Goal: Task Accomplishment & Management: Manage account settings

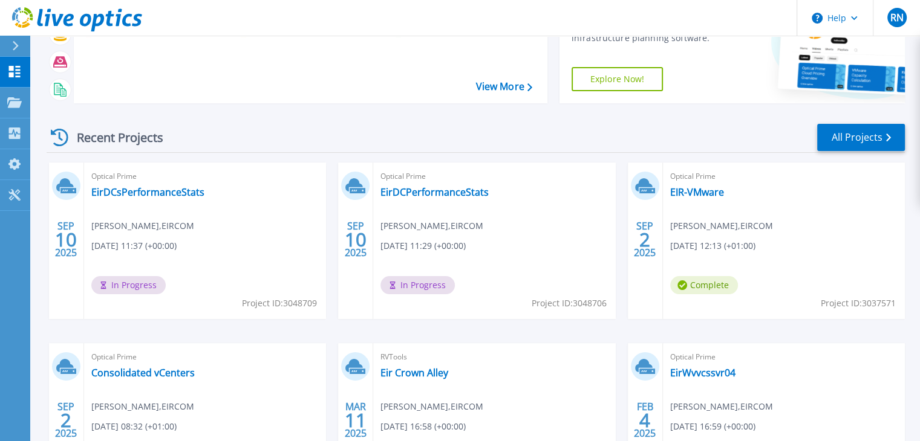
scroll to position [121, 0]
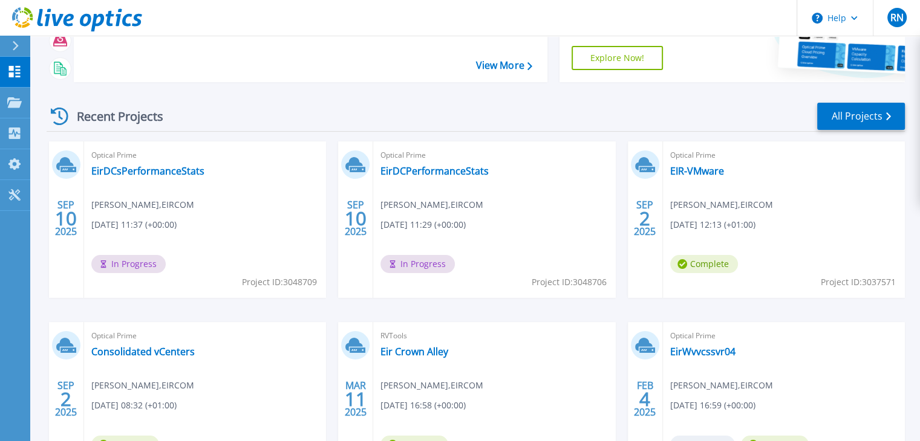
click at [437, 220] on span "[DATE] 11:29 (+00:00)" at bounding box center [422, 224] width 85 height 13
click at [421, 170] on link "EirDCPerformanceStats" at bounding box center [434, 171] width 108 height 12
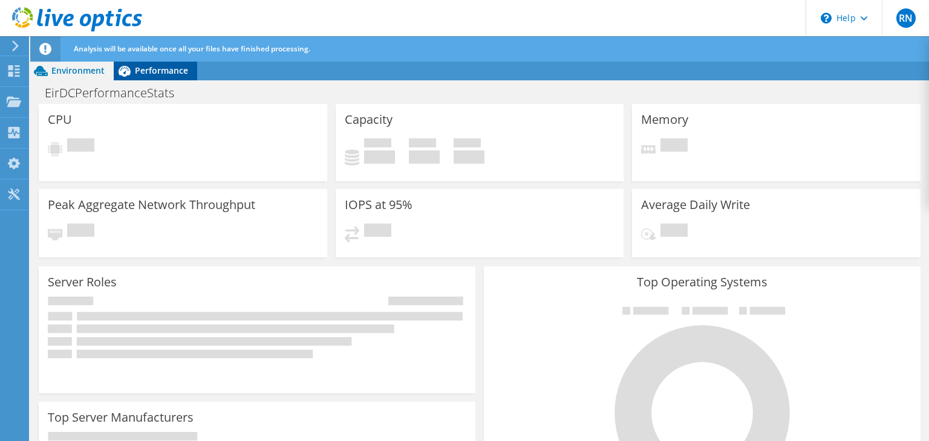
click at [157, 65] on span "Performance" at bounding box center [161, 70] width 53 height 11
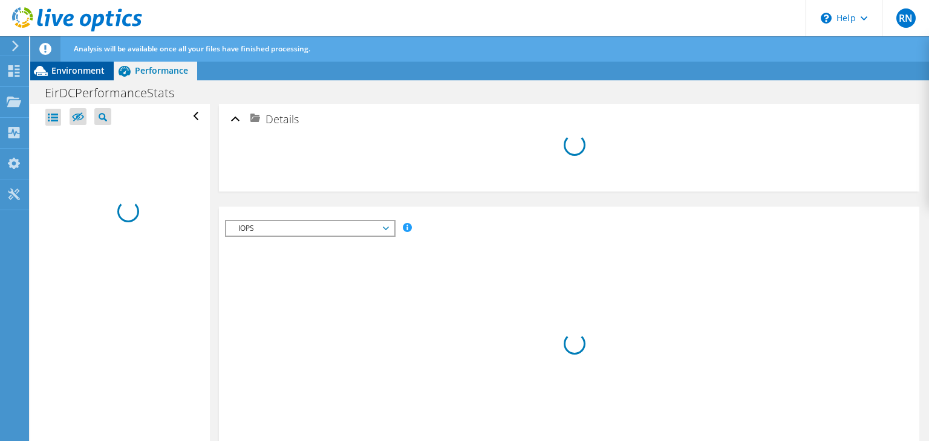
click at [86, 76] on span "Environment" at bounding box center [77, 70] width 53 height 11
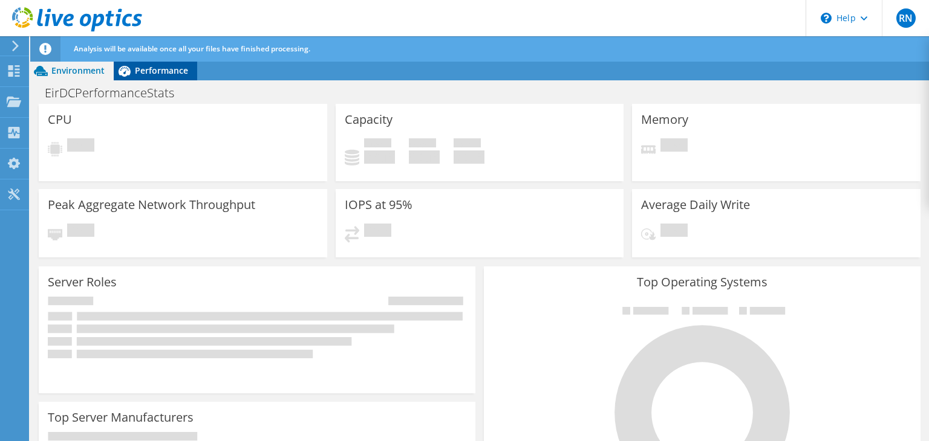
click at [167, 67] on span "Performance" at bounding box center [161, 70] width 53 height 11
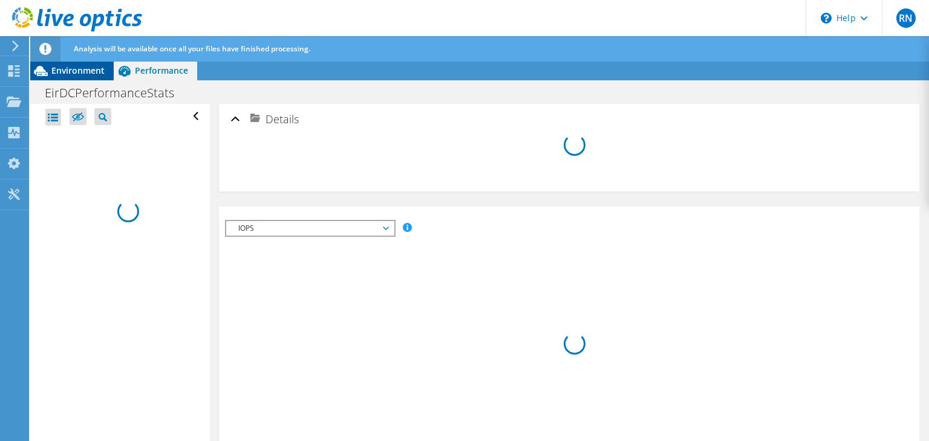
click at [79, 76] on span "Environment" at bounding box center [77, 70] width 53 height 11
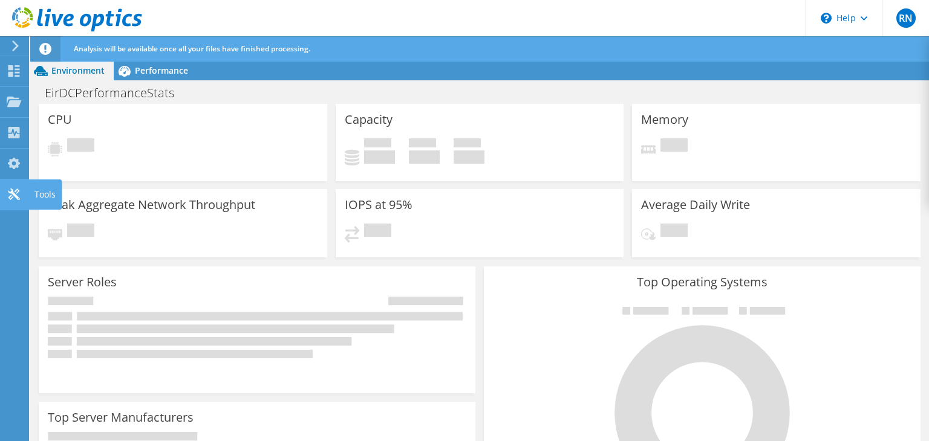
click at [11, 200] on div at bounding box center [14, 195] width 15 height 13
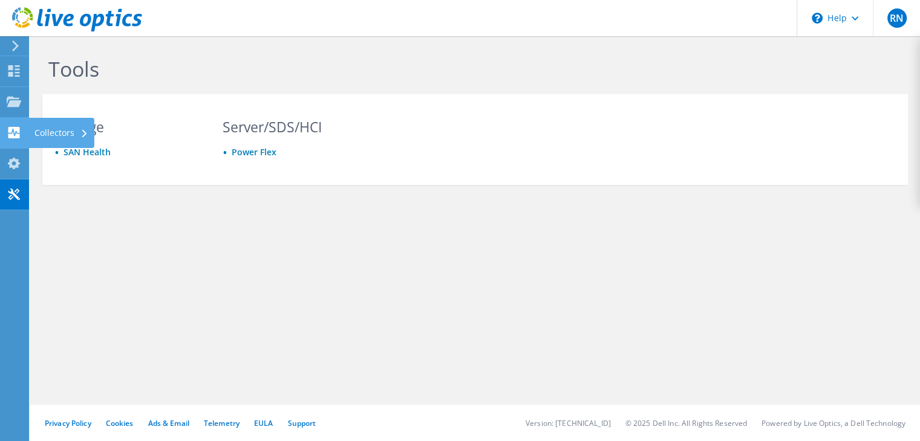
click at [42, 131] on div "Collectors" at bounding box center [61, 133] width 66 height 30
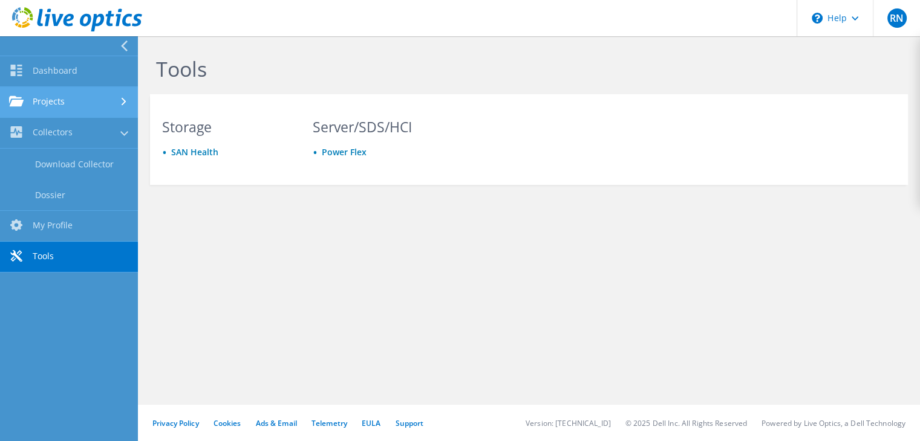
click at [48, 107] on link "Projects" at bounding box center [69, 102] width 138 height 31
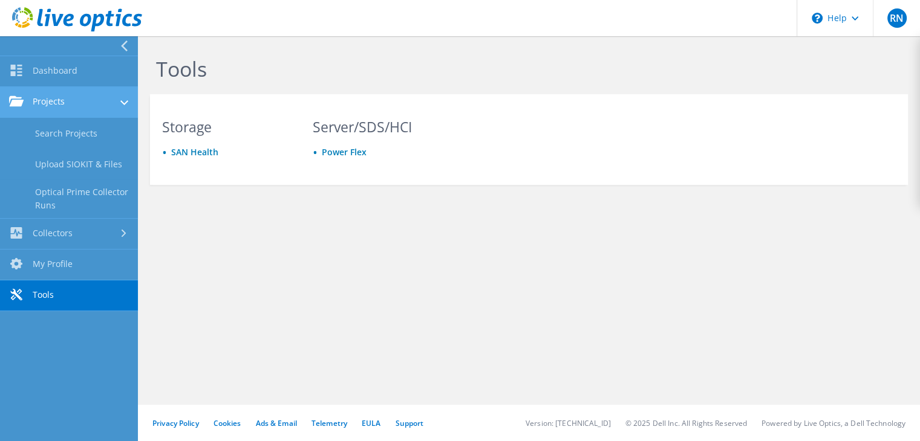
click at [71, 107] on link "Projects" at bounding box center [69, 102] width 138 height 31
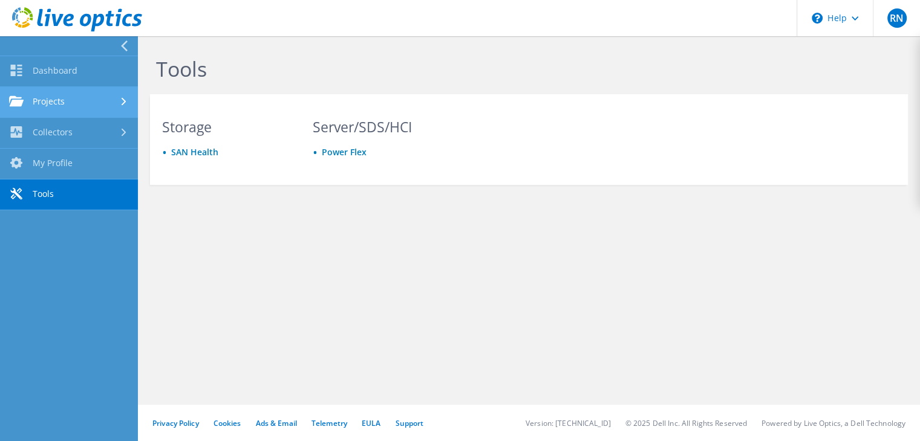
click at [71, 107] on link "Projects" at bounding box center [69, 102] width 138 height 31
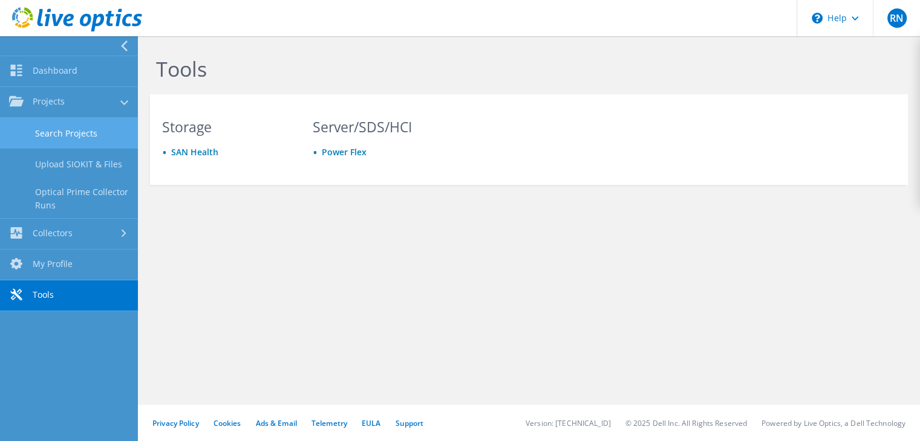
click at [65, 129] on link "Search Projects" at bounding box center [69, 133] width 138 height 31
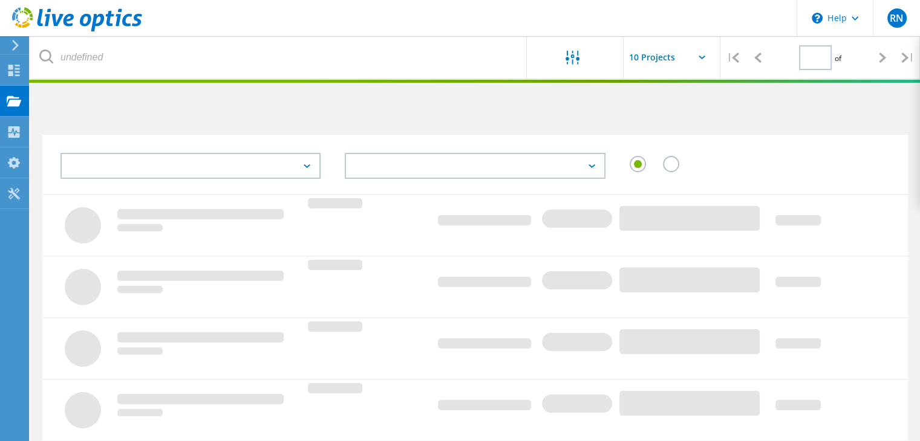
type input "1"
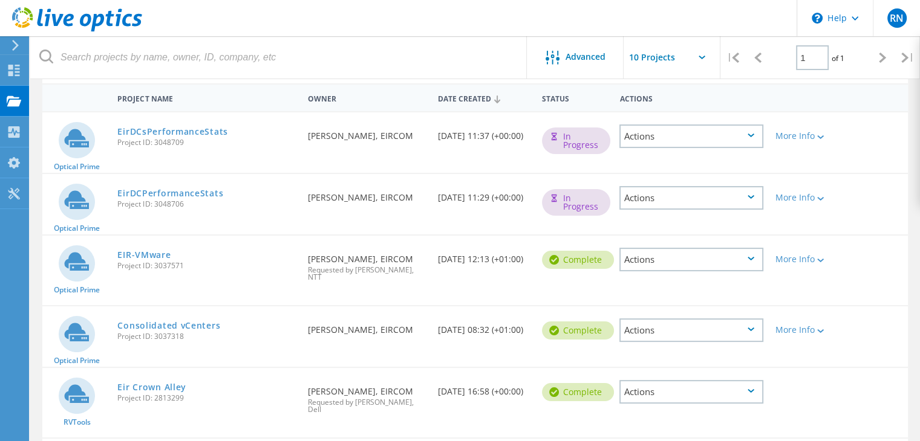
scroll to position [121, 0]
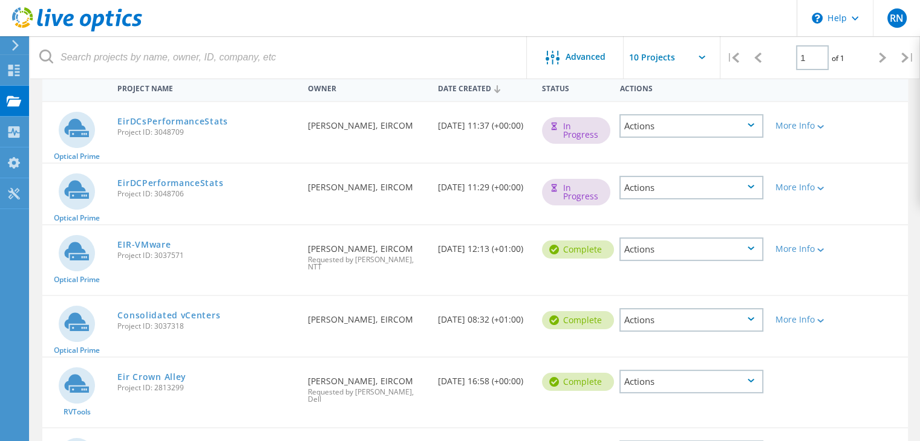
click at [763, 189] on div "Actions" at bounding box center [691, 188] width 144 height 24
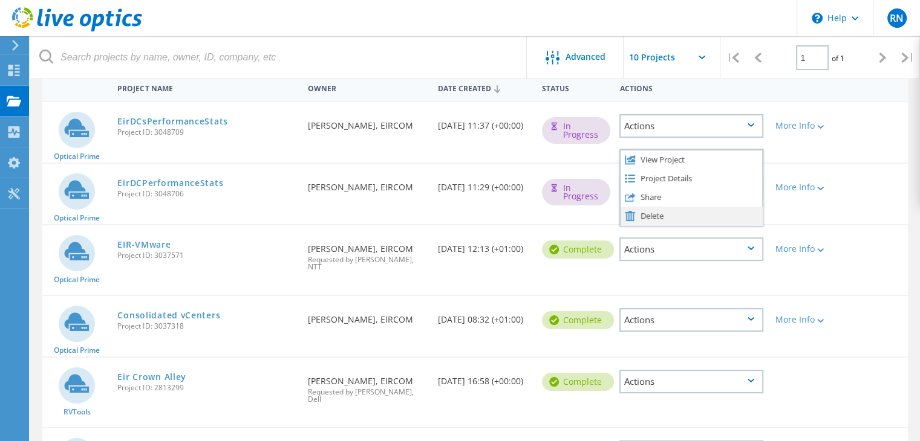
click at [670, 212] on div "Delete" at bounding box center [691, 216] width 142 height 19
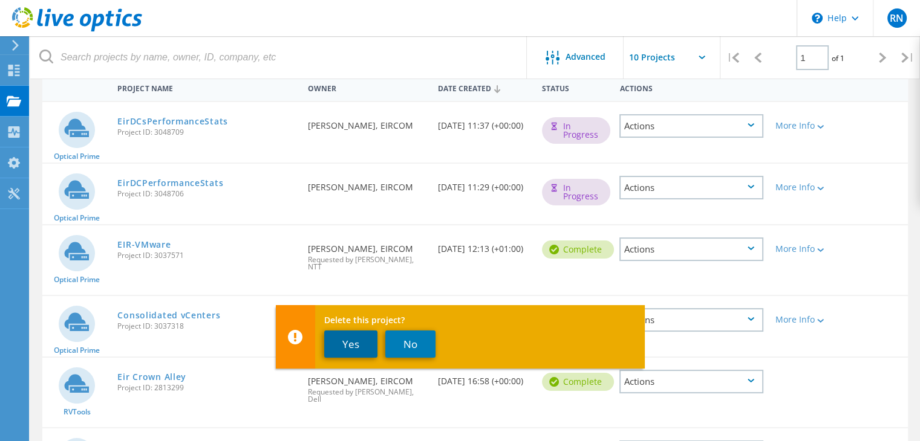
click at [348, 347] on button "Yes" at bounding box center [350, 344] width 53 height 27
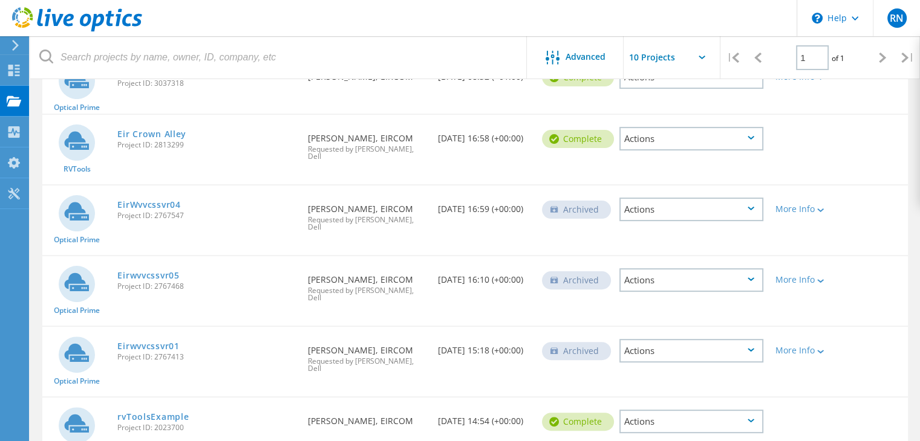
scroll to position [336, 0]
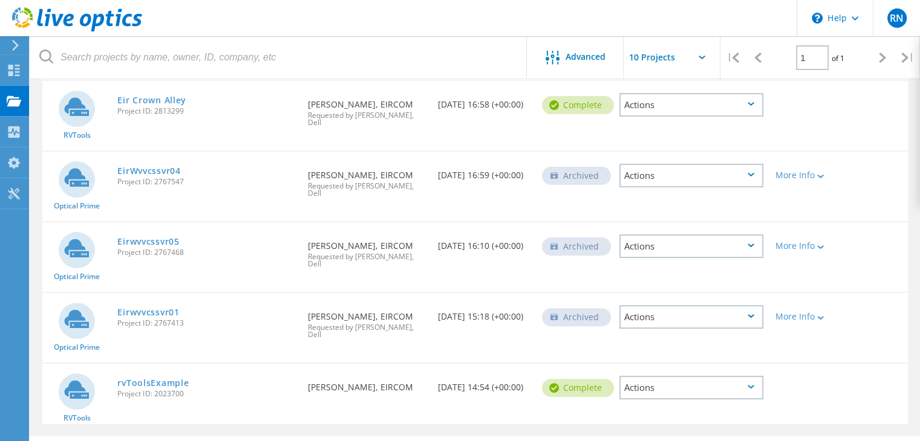
click at [741, 376] on div "Actions" at bounding box center [691, 388] width 144 height 24
click at [801, 364] on div at bounding box center [803, 379] width 69 height 31
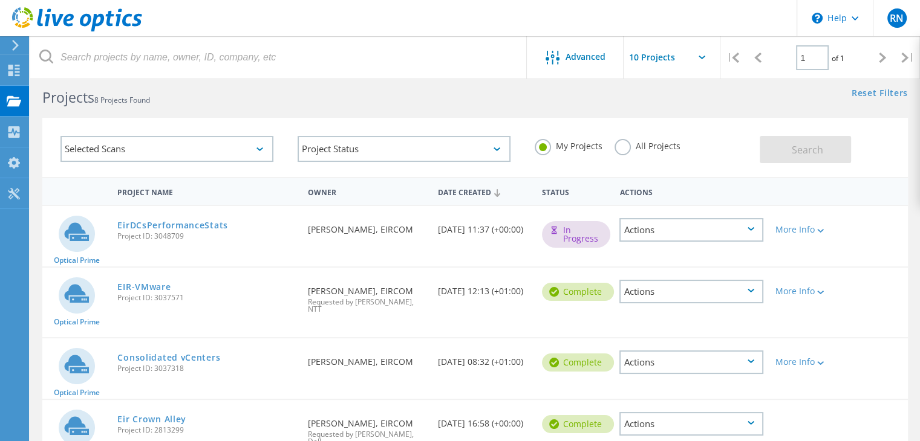
scroll to position [0, 0]
